Goal: Transaction & Acquisition: Purchase product/service

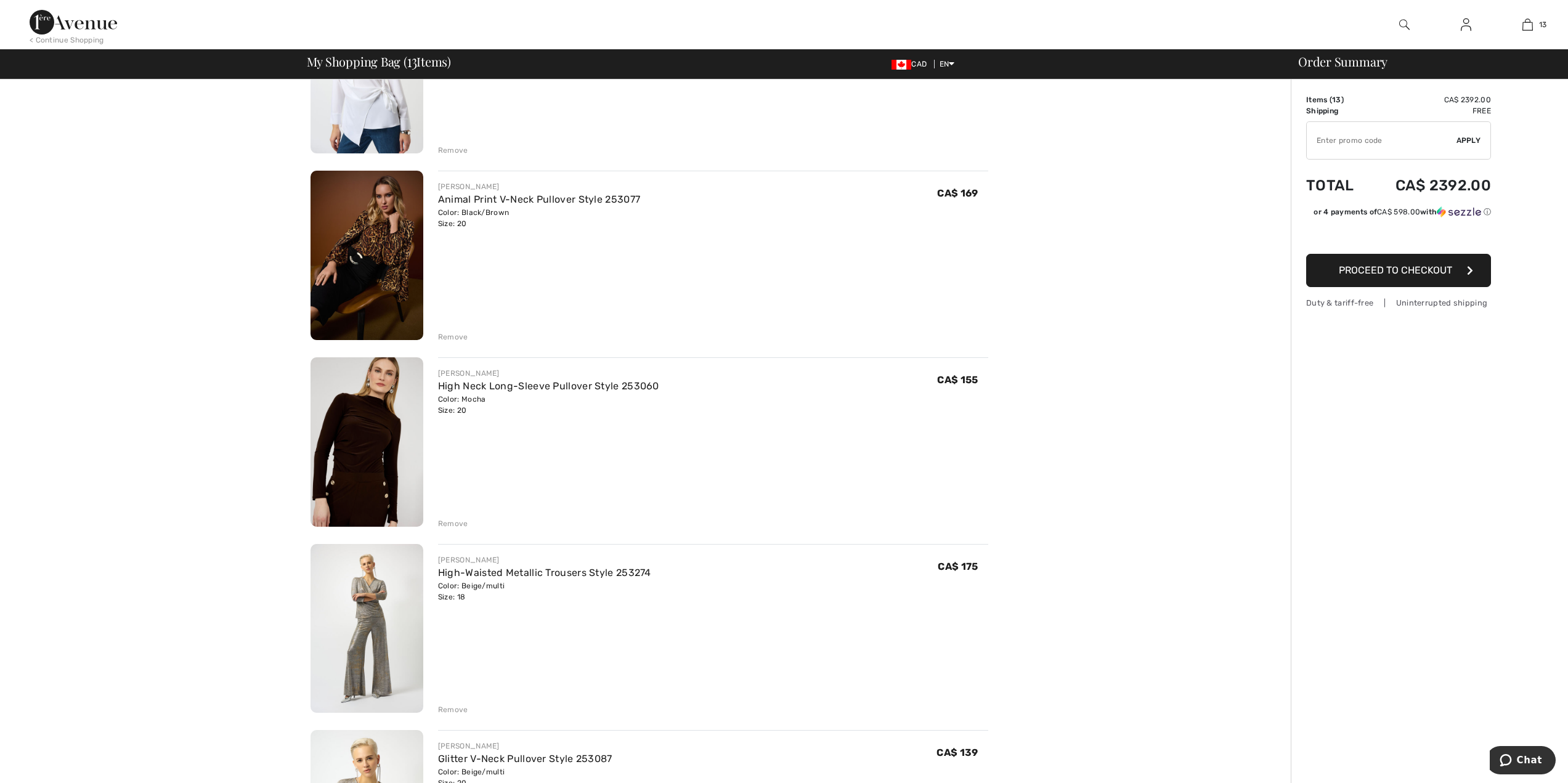
scroll to position [197, 0]
click at [442, 710] on div "Remove" at bounding box center [453, 709] width 30 height 11
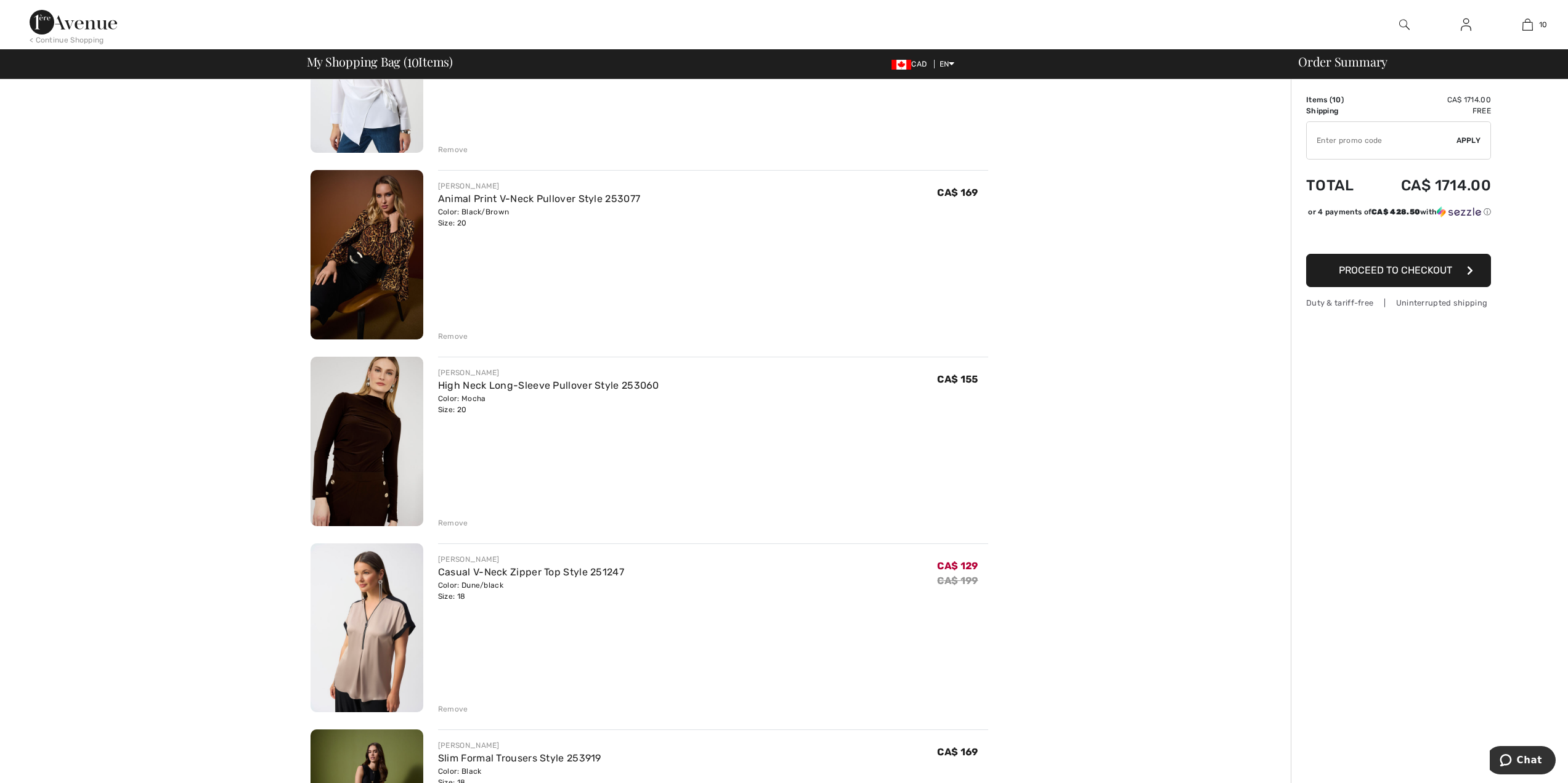
click at [442, 710] on div "Remove" at bounding box center [453, 709] width 30 height 11
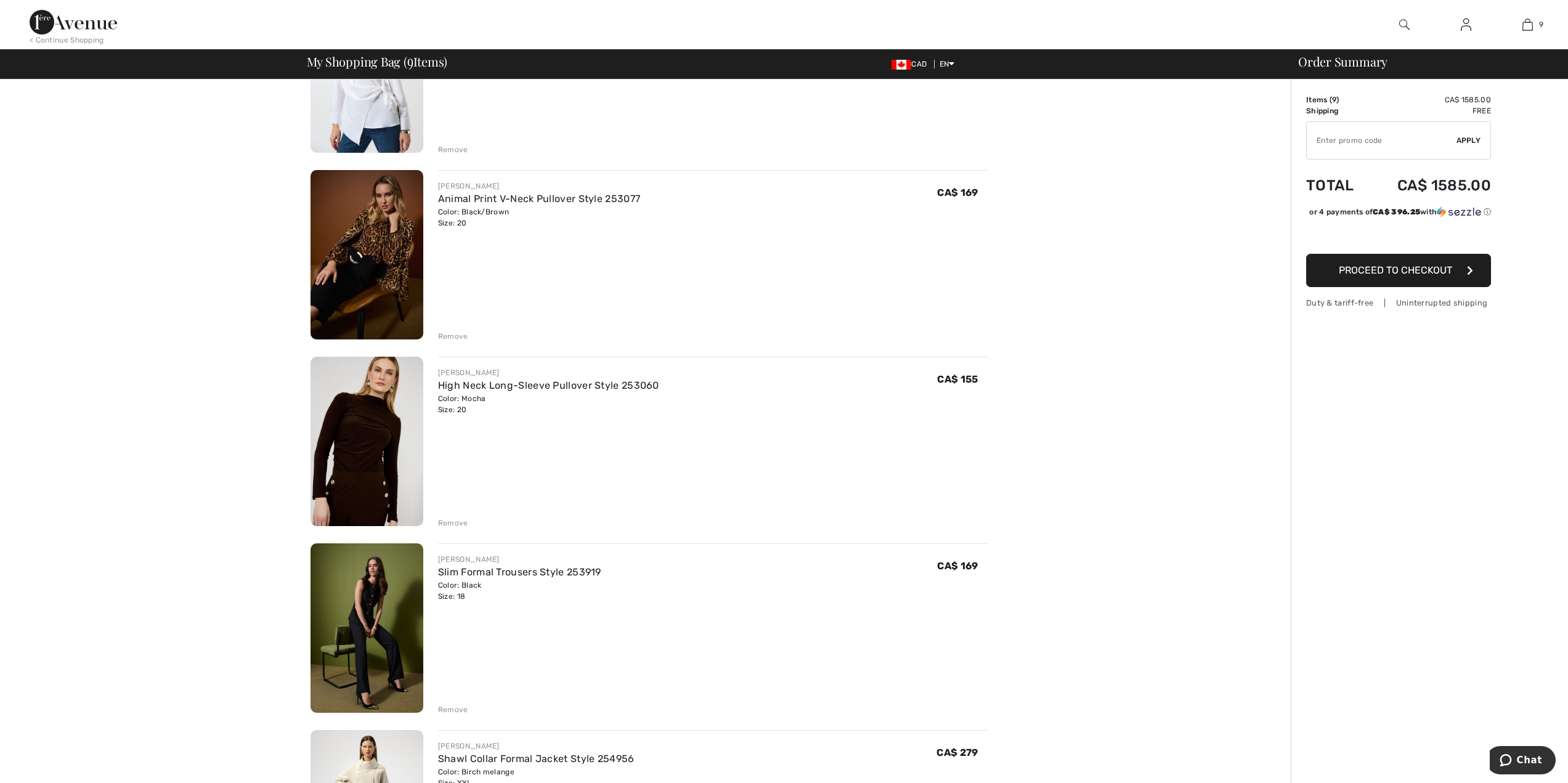
click at [368, 656] on img at bounding box center [366, 628] width 113 height 170
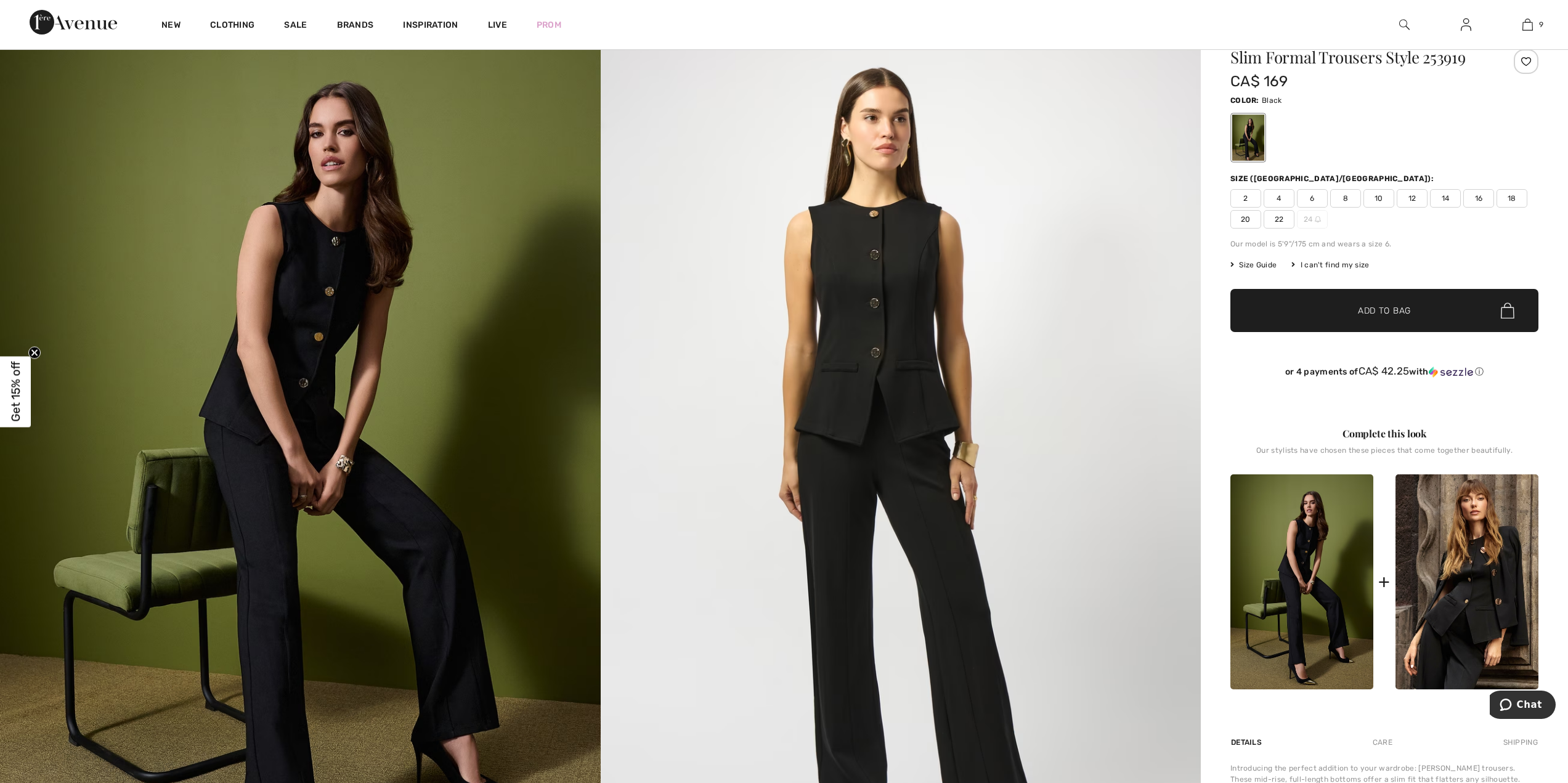
scroll to position [197, 0]
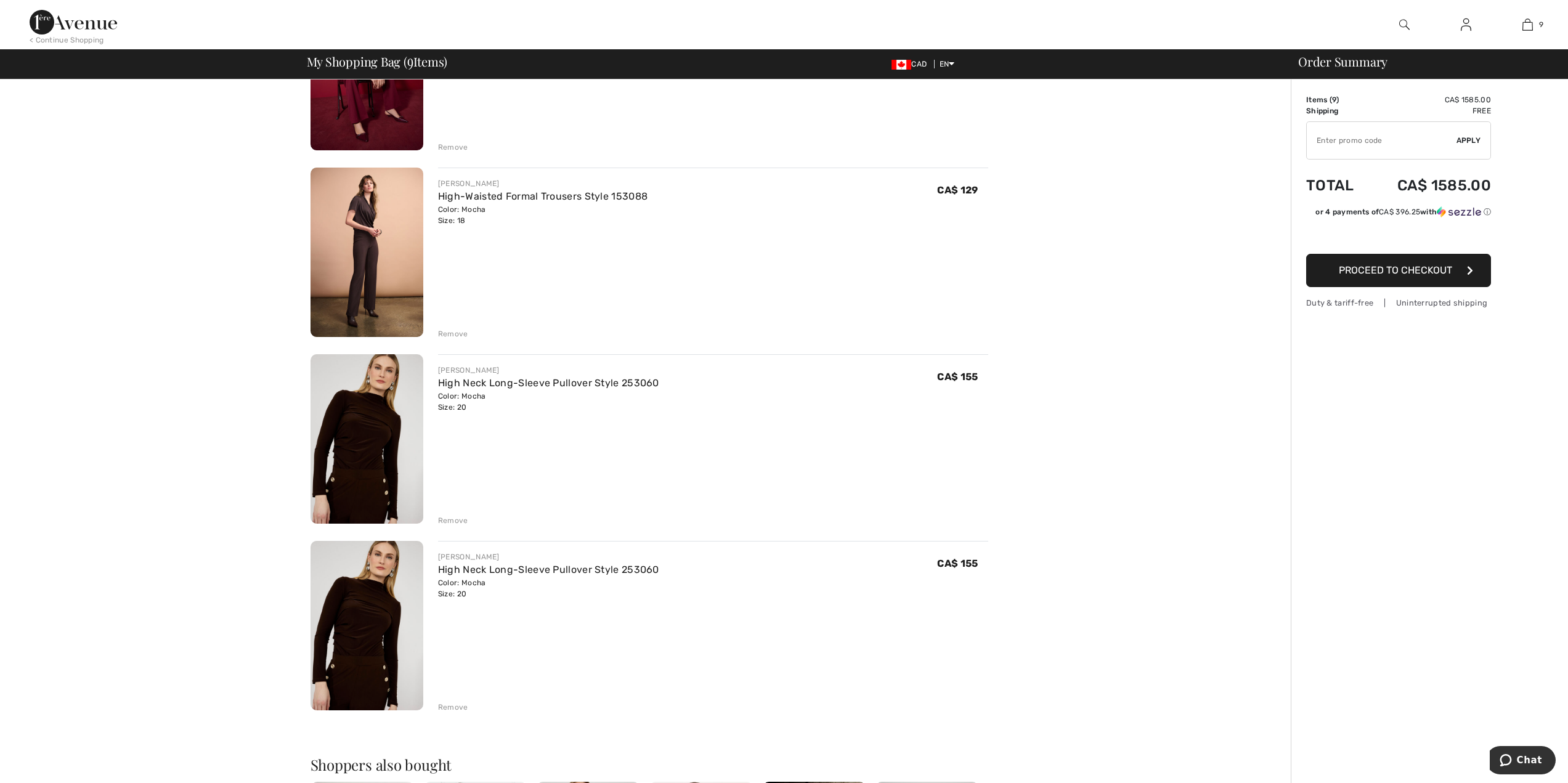
scroll to position [1134, 0]
click at [450, 705] on div "Remove" at bounding box center [453, 706] width 30 height 11
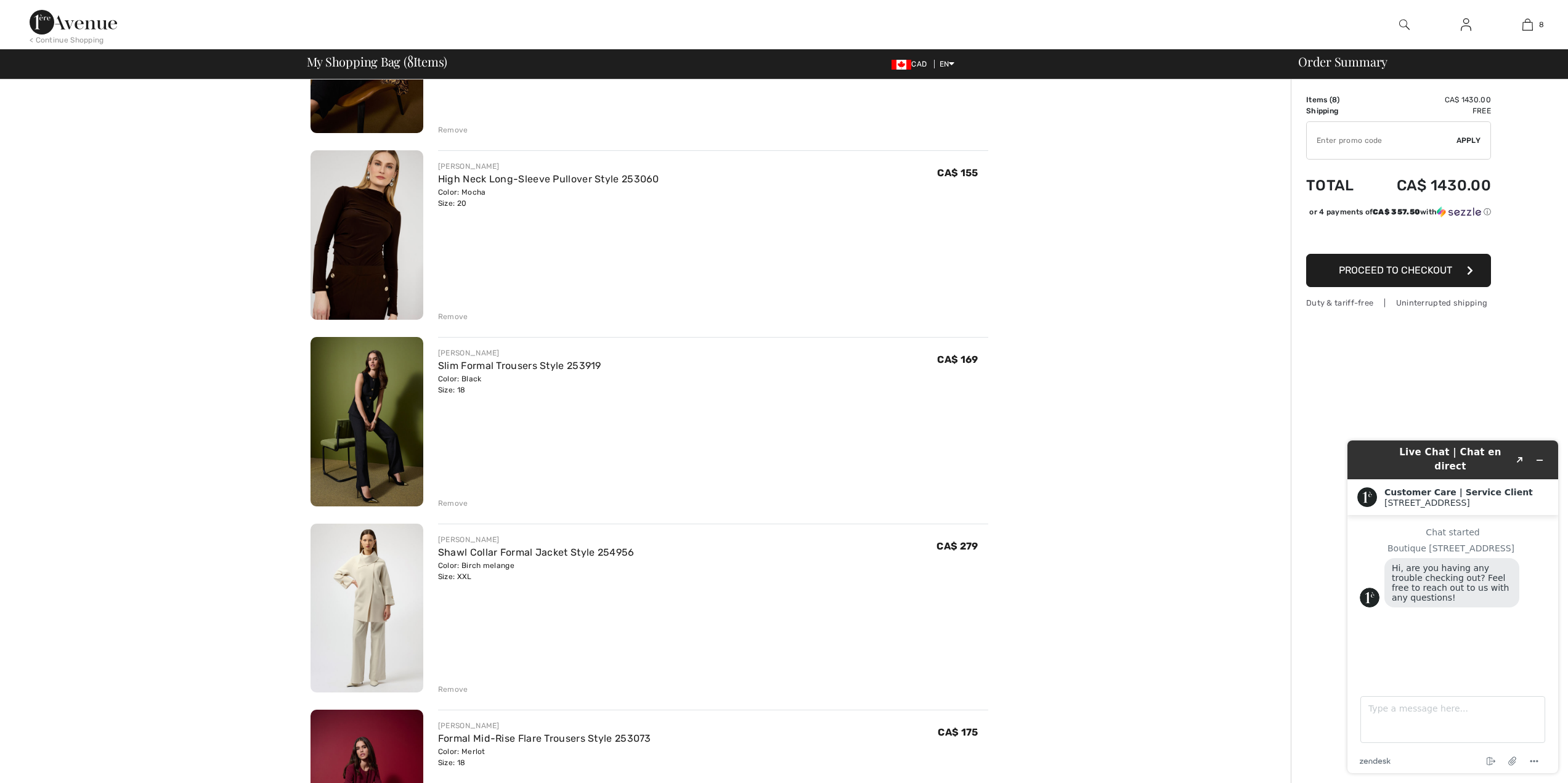
scroll to position [345, 0]
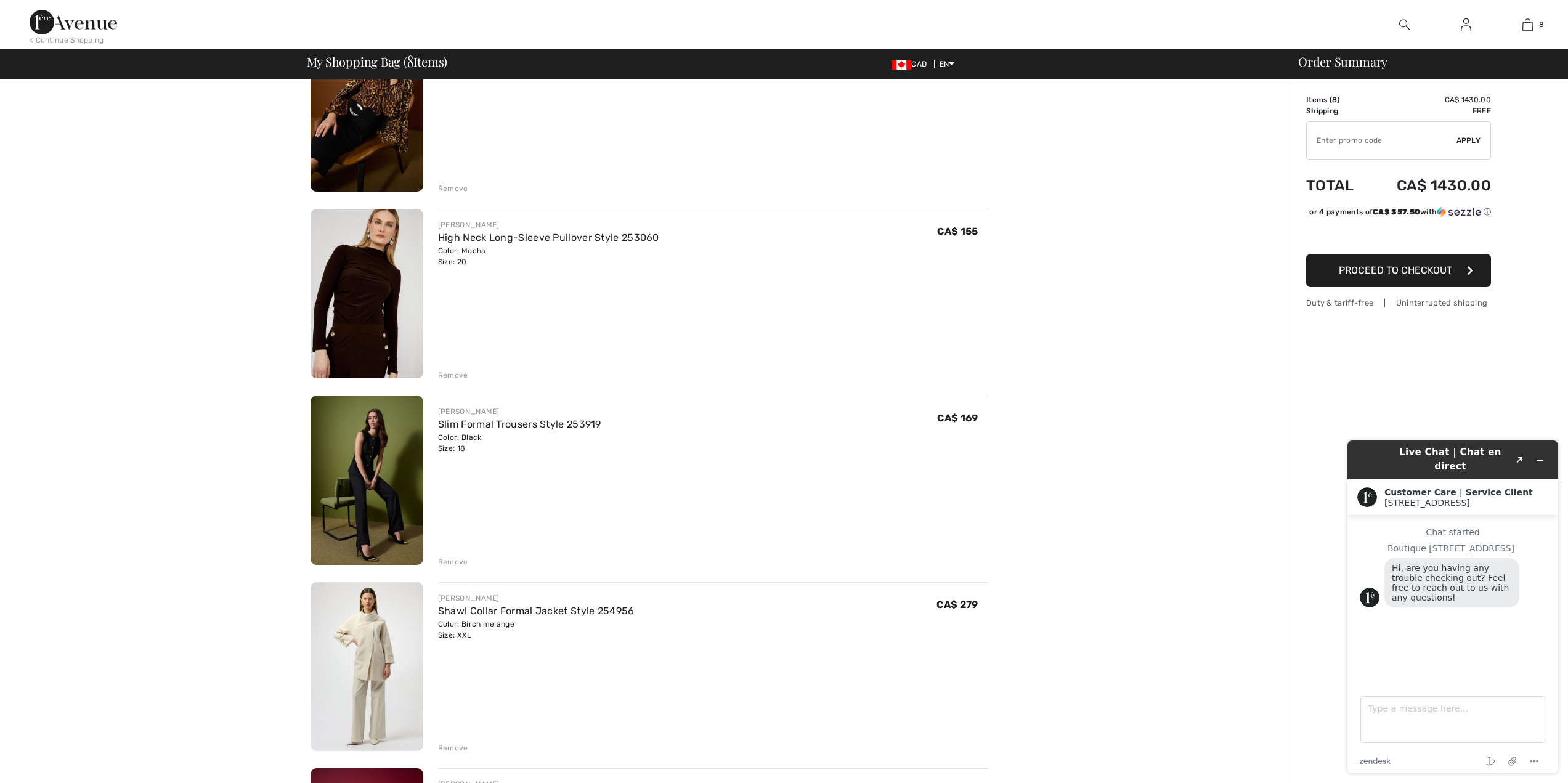
click at [454, 376] on div "Remove" at bounding box center [453, 375] width 30 height 11
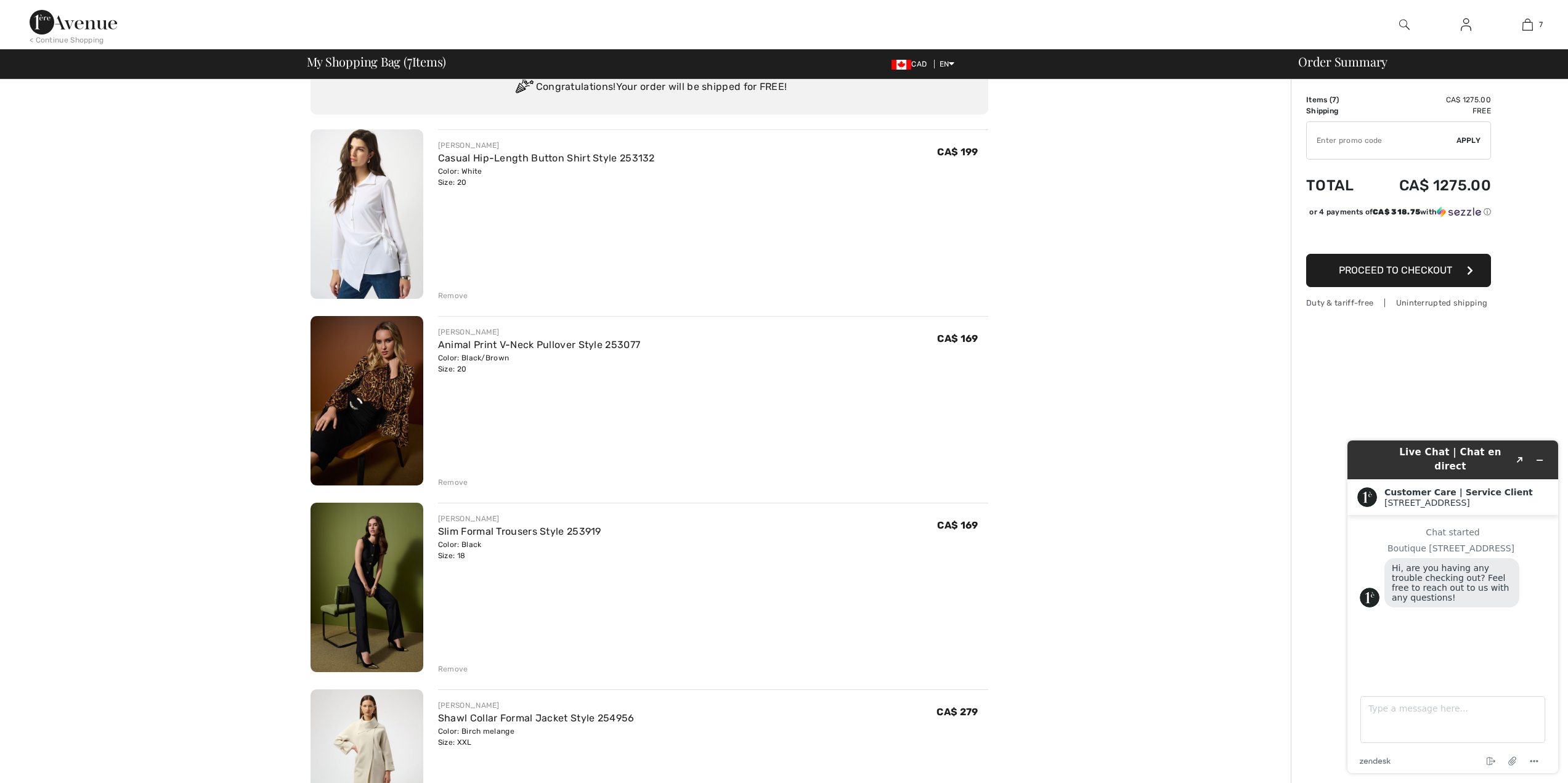
scroll to position [0, 0]
